Goal: Find contact information: Find contact information

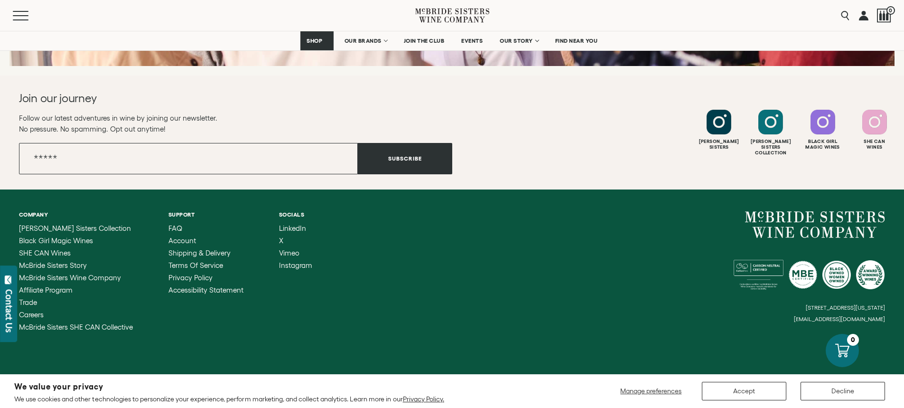
scroll to position [3821, 0]
click at [54, 285] on span "Affiliate Program" at bounding box center [46, 289] width 54 height 8
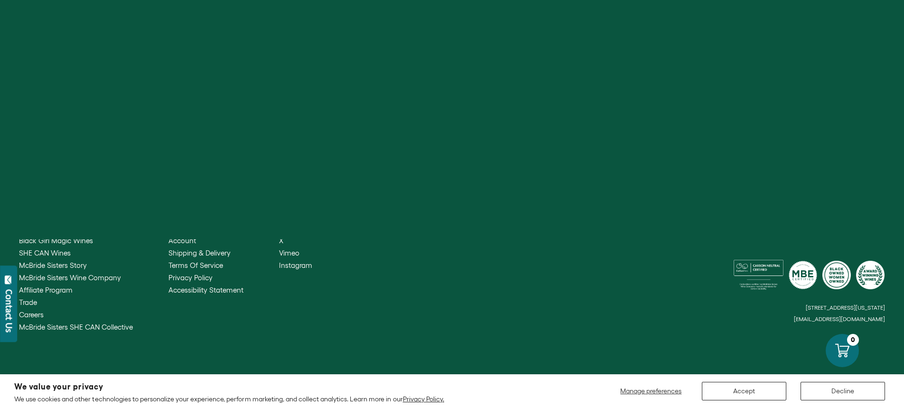
scroll to position [3744, 0]
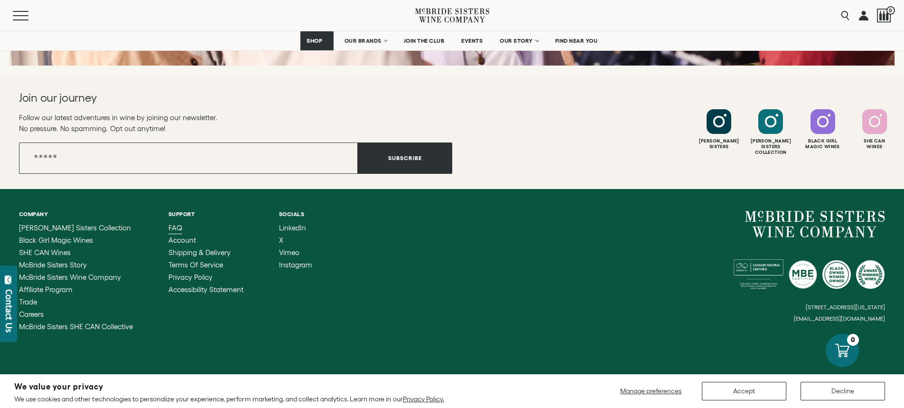
click at [175, 224] on span "FAQ" at bounding box center [175, 228] width 14 height 8
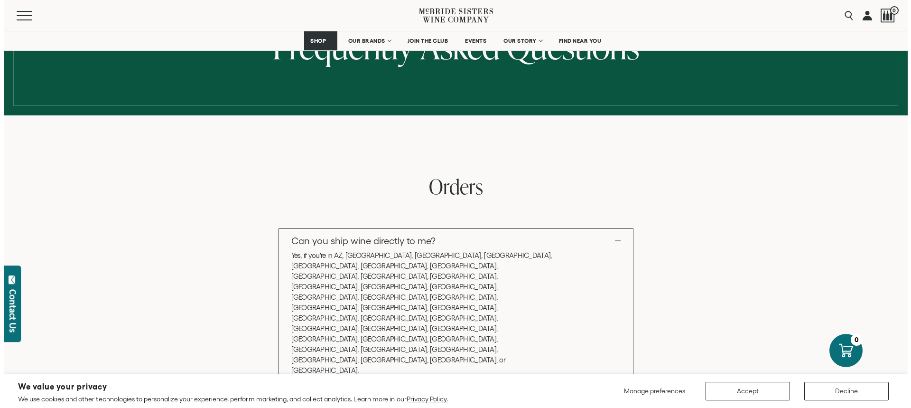
scroll to position [91, 0]
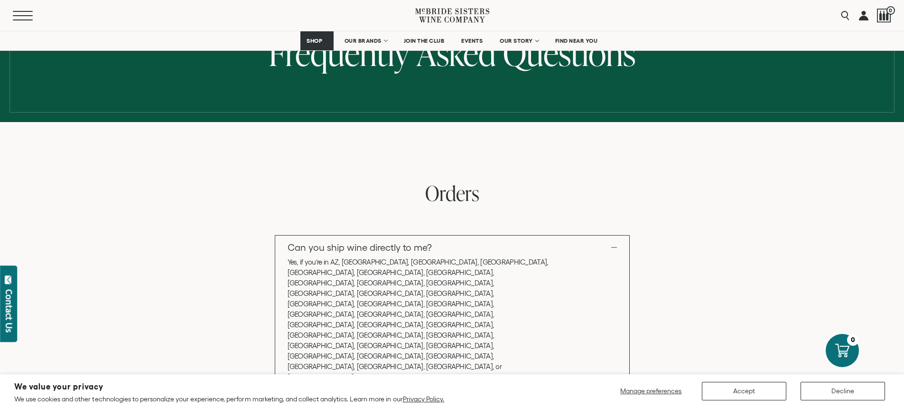
click at [20, 16] on span "Mobile Menu Trigger" at bounding box center [23, 15] width 20 height 1
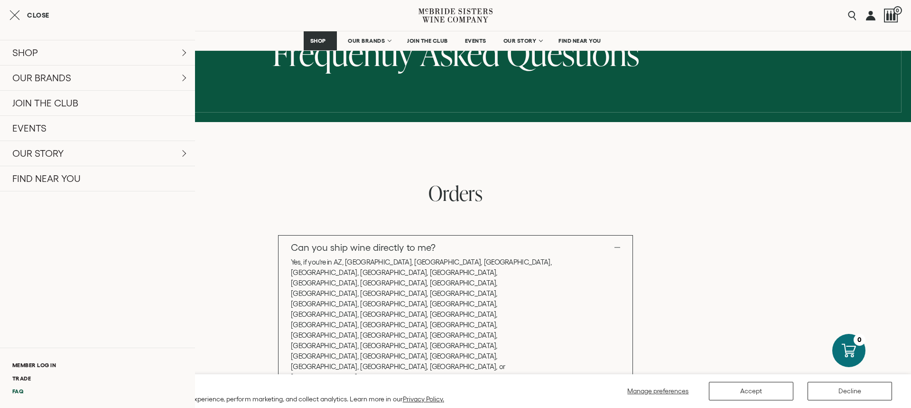
click at [21, 392] on link "FAQ" at bounding box center [97, 390] width 195 height 13
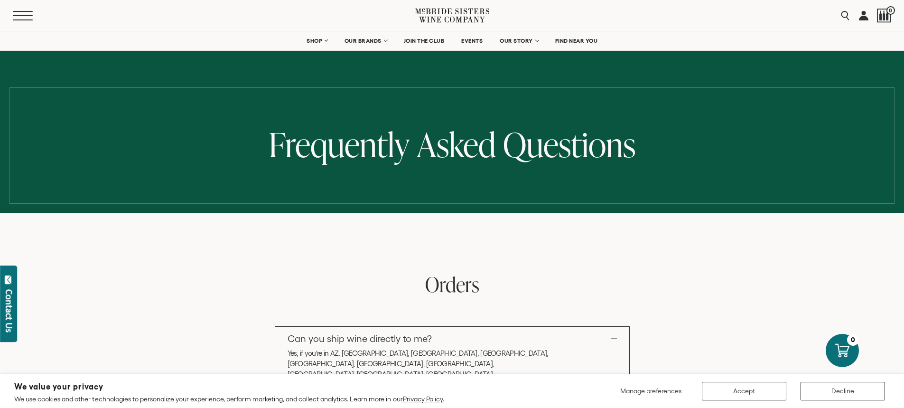
click at [28, 13] on button "Menu" at bounding box center [30, 15] width 34 height 9
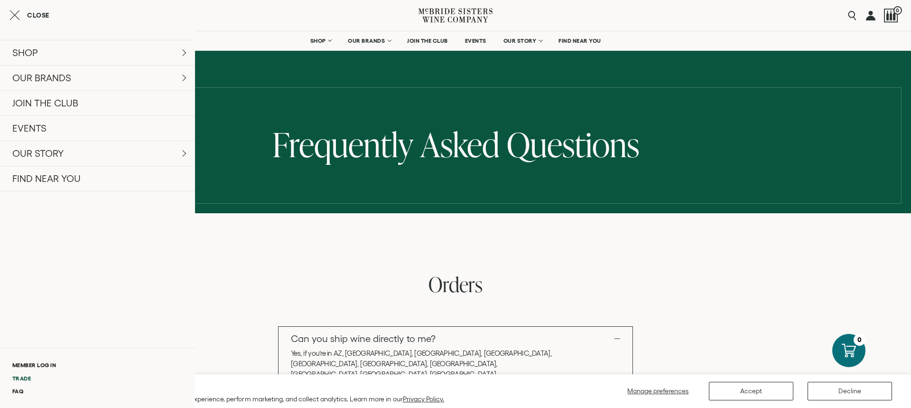
click at [19, 378] on link "Trade" at bounding box center [97, 378] width 195 height 13
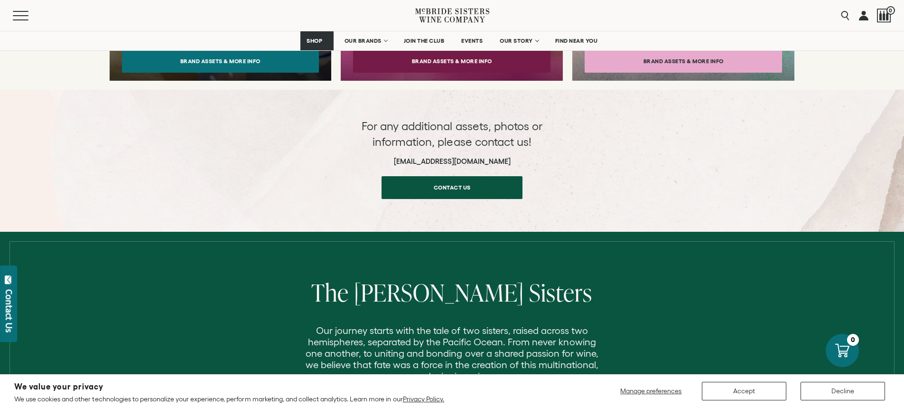
scroll to position [1139, 0]
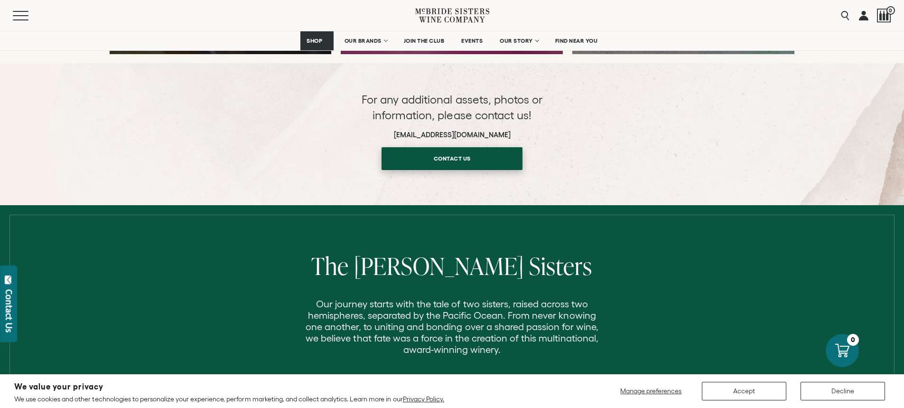
click at [411, 147] on link "Contact us" at bounding box center [452, 158] width 141 height 23
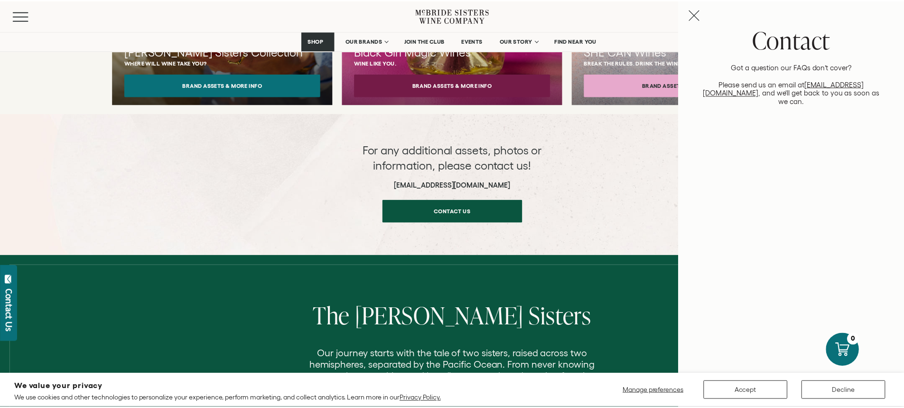
scroll to position [1088, 0]
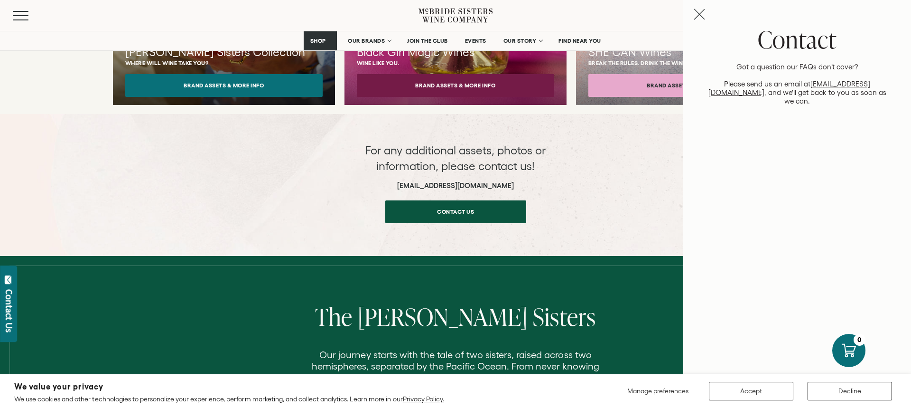
click at [697, 18] on icon "Close contact panel" at bounding box center [699, 14] width 11 height 11
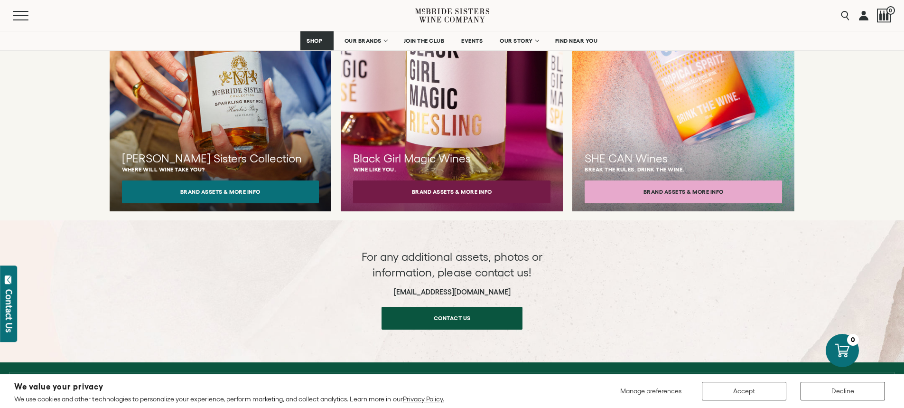
scroll to position [1136, 0]
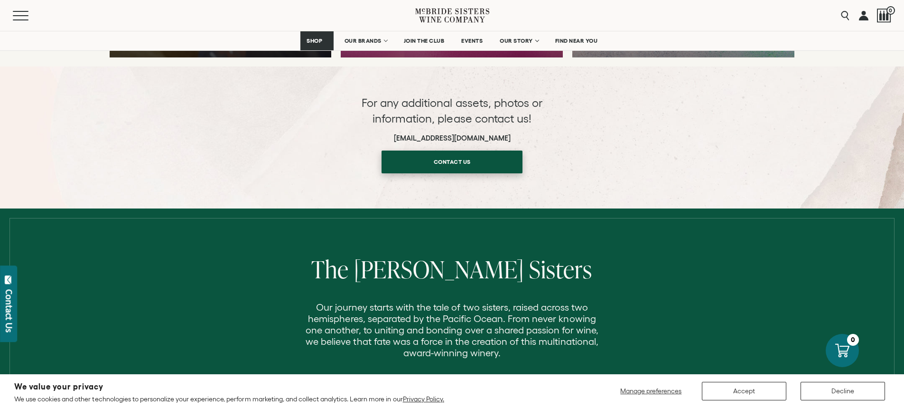
click at [468, 152] on span "Contact us" at bounding box center [452, 161] width 70 height 19
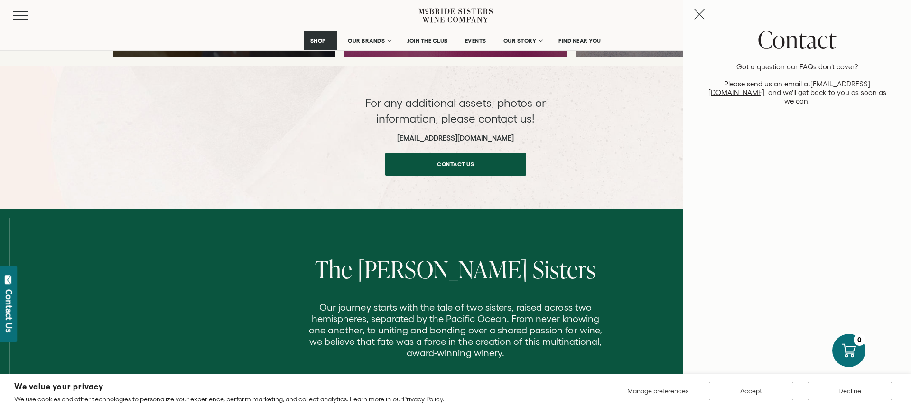
click at [680, 117] on div "For any additional assets, photos or information, please contact us! [EMAIL_ADD…" at bounding box center [455, 135] width 911 height 81
click at [697, 14] on icon "Close contact panel" at bounding box center [699, 14] width 11 height 11
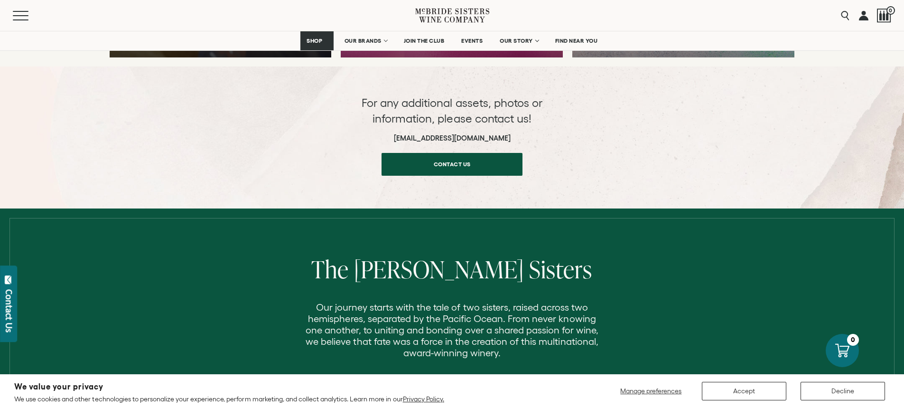
drag, startPoint x: 392, startPoint y: 125, endPoint x: 509, endPoint y: 123, distance: 117.2
click at [509, 134] on h6 "[EMAIL_ADDRESS][DOMAIN_NAME]" at bounding box center [452, 138] width 190 height 9
copy h6 "[EMAIL_ADDRESS][DOMAIN_NAME]"
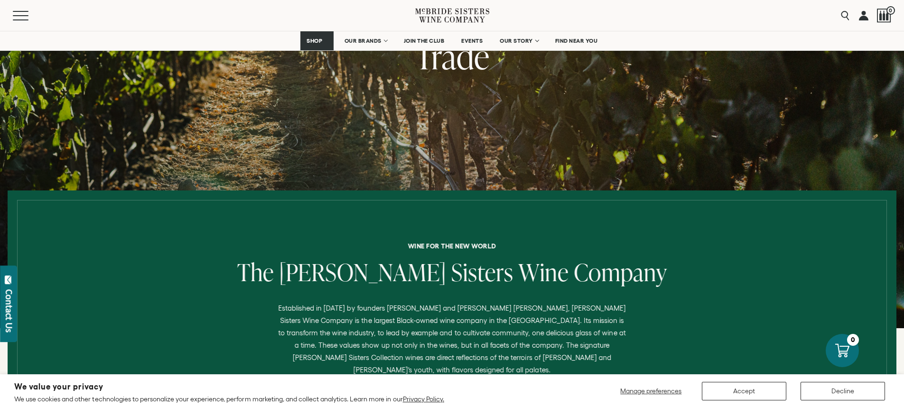
scroll to position [0, 0]
